Goal: Information Seeking & Learning: Learn about a topic

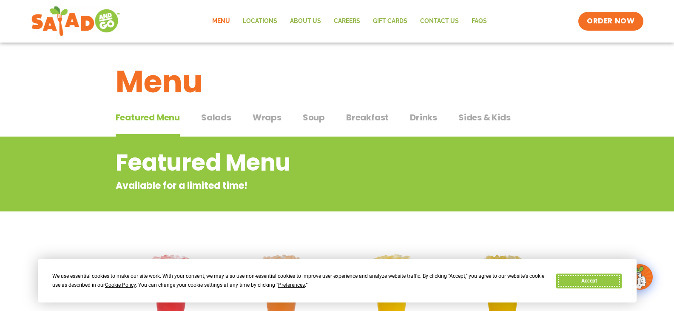
click at [591, 279] on button "Accept" at bounding box center [588, 280] width 65 height 15
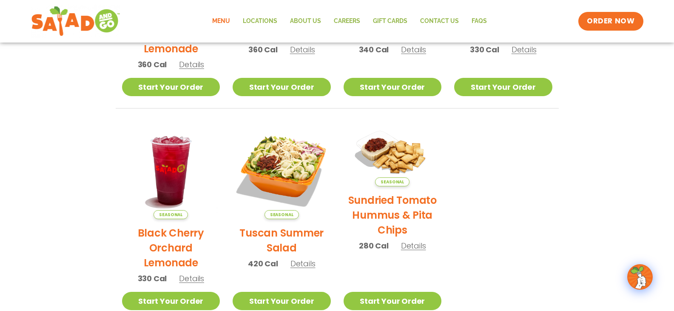
scroll to position [340, 0]
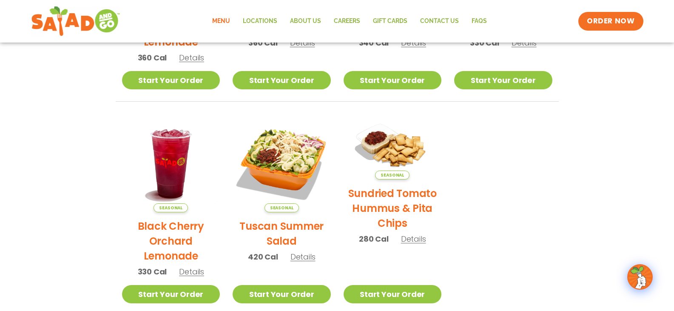
click at [302, 258] on span "Details" at bounding box center [302, 256] width 25 height 11
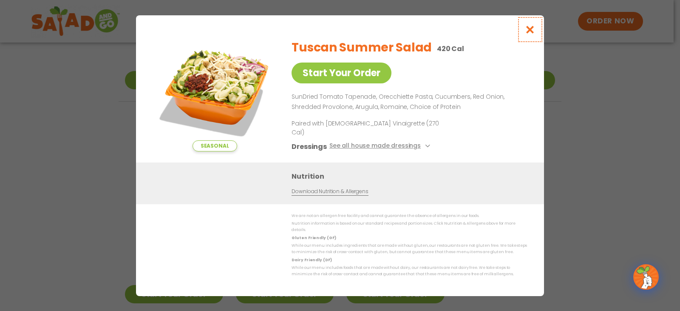
click at [532, 34] on icon "Close modal" at bounding box center [530, 29] width 11 height 9
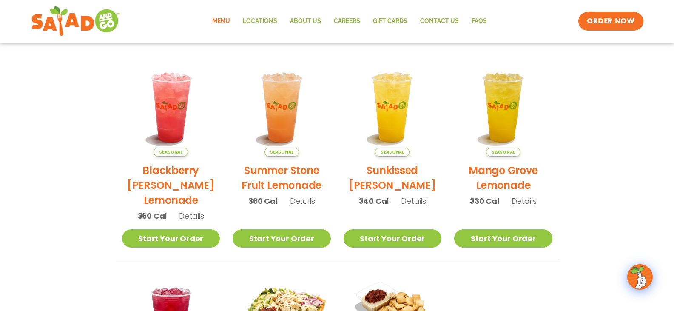
scroll to position [0, 0]
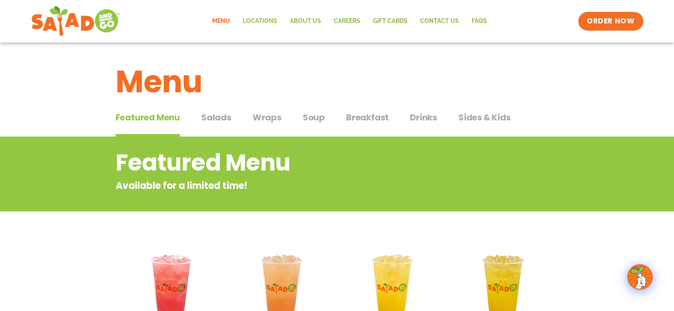
click at [209, 118] on span "Salads" at bounding box center [216, 117] width 30 height 13
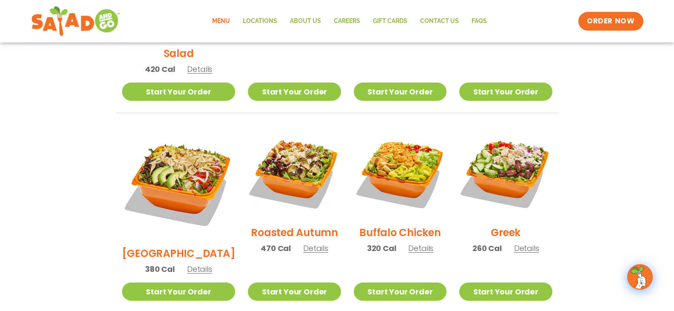
scroll to position [383, 0]
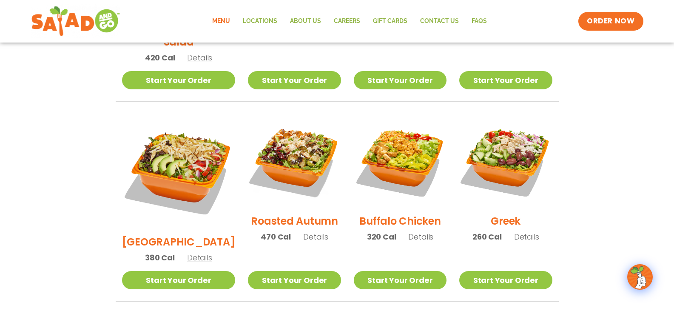
click at [404, 232] on div "Buffalo Chicken 320 Cal Details" at bounding box center [400, 182] width 93 height 136
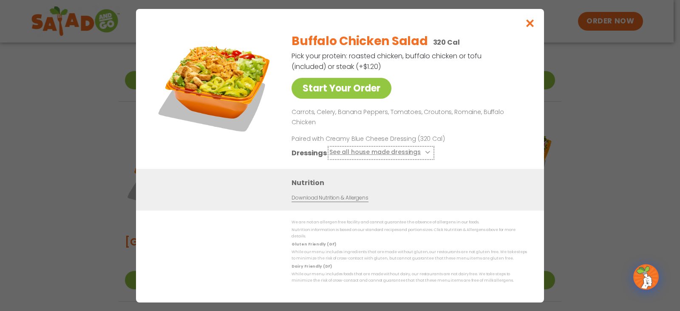
click at [355, 150] on button "See all house made dressings" at bounding box center [381, 152] width 103 height 11
